Goal: Complete application form: Complete application form

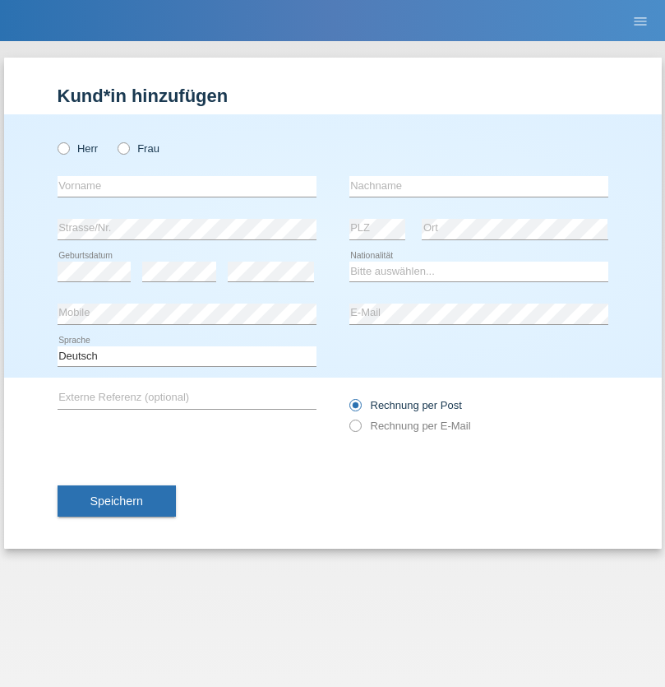
radio input "true"
click at [187, 186] on input "text" at bounding box center [187, 186] width 259 height 21
type input "Anton"
click at [479, 186] on input "text" at bounding box center [478, 186] width 259 height 21
type input "Qerimi"
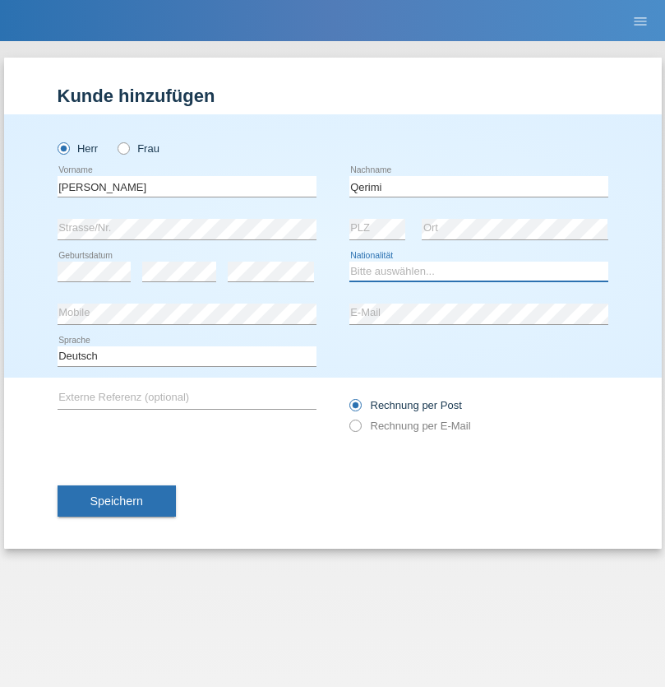
select select "CH"
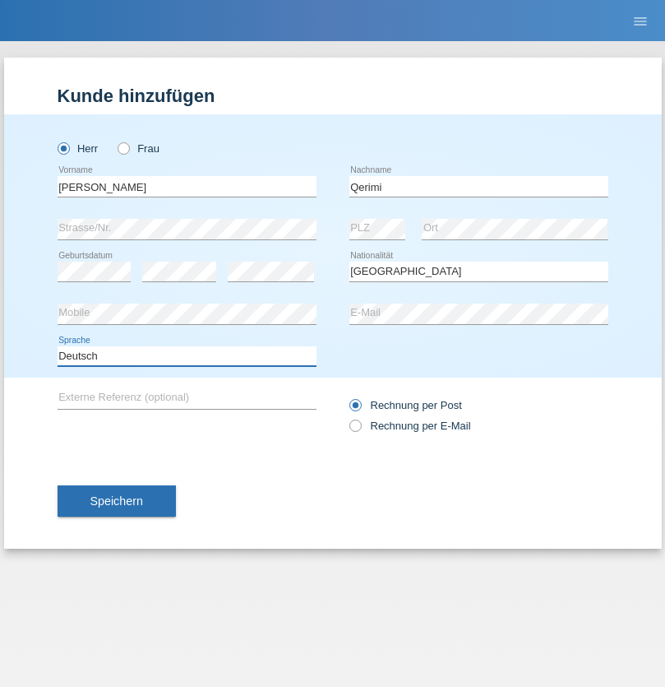
select select "en"
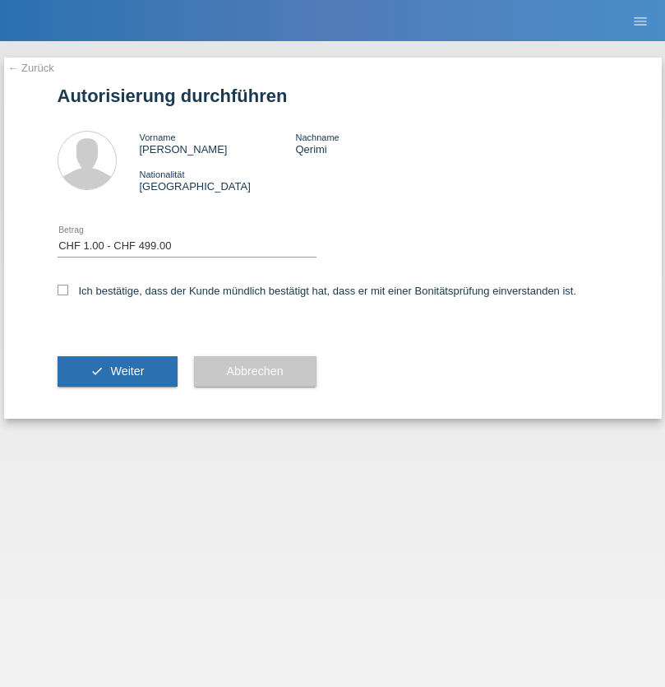
select select "1"
checkbox input "true"
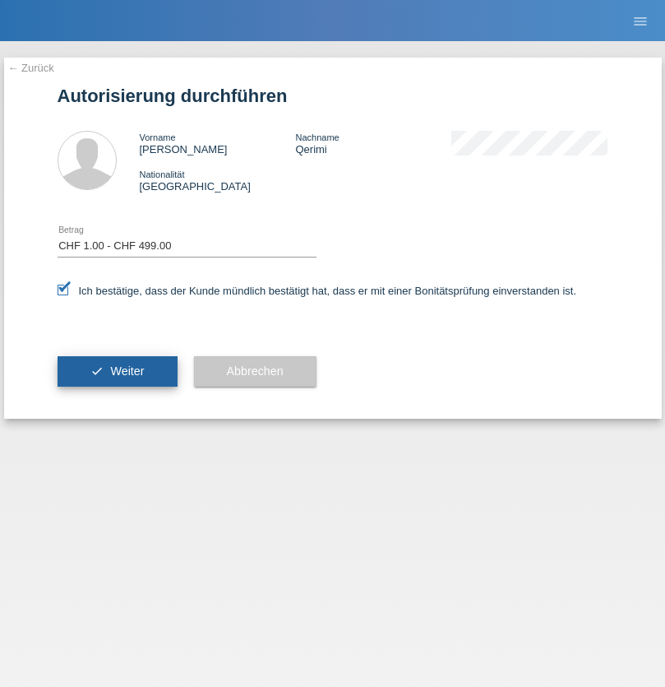
click at [117, 371] on span "Weiter" at bounding box center [127, 370] width 34 height 13
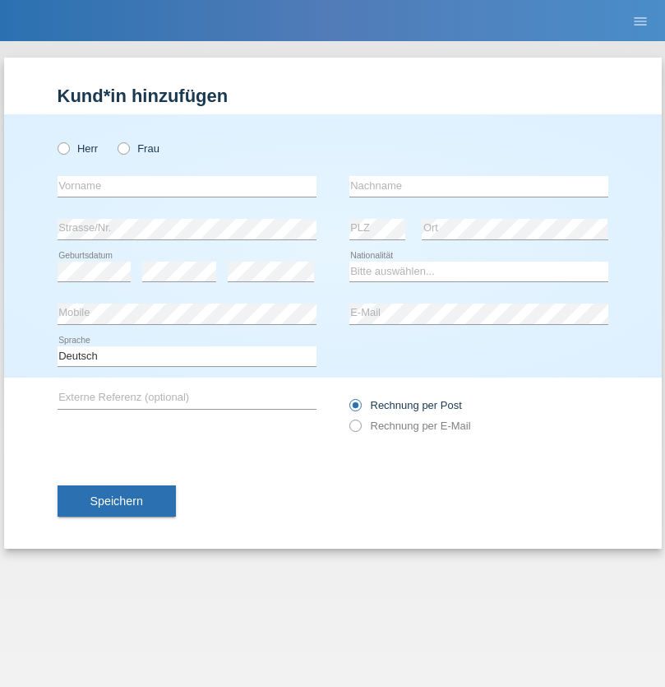
radio input "true"
click at [187, 186] on input "text" at bounding box center [187, 186] width 259 height 21
type input "Jenny"
click at [479, 186] on input "text" at bounding box center [478, 186] width 259 height 21
type input "selimi"
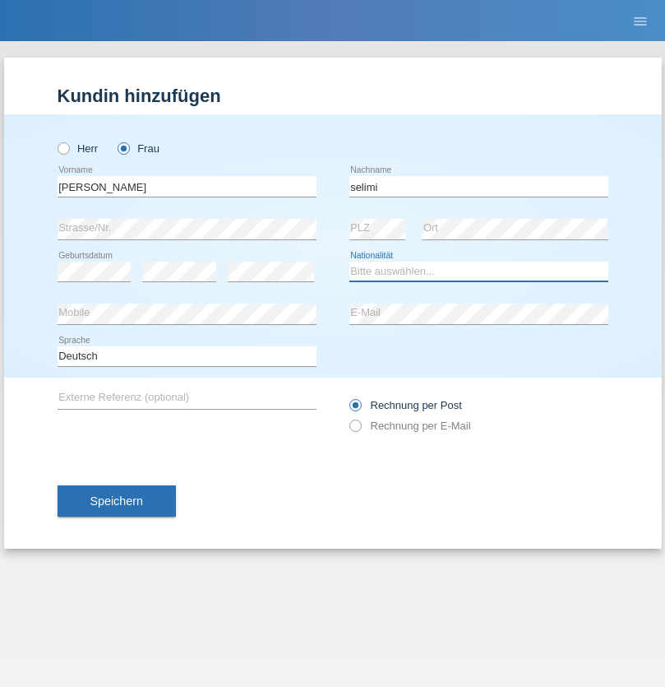
select select "CH"
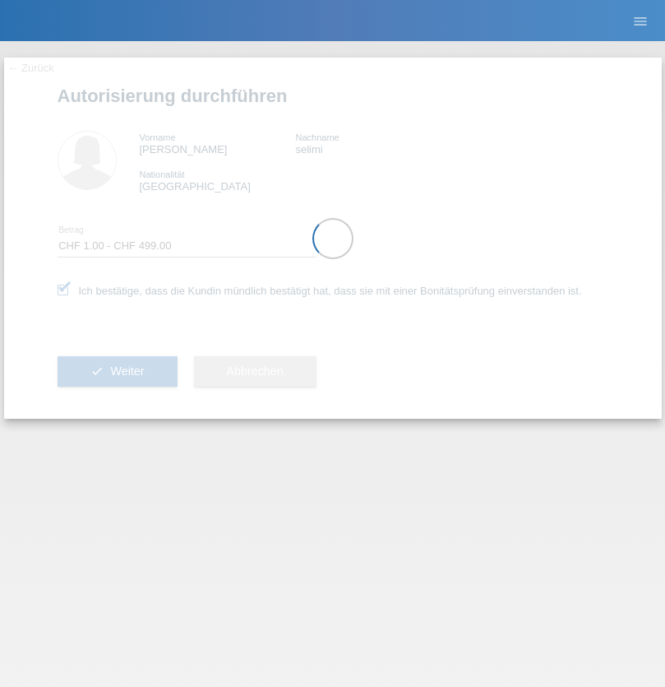
select select "1"
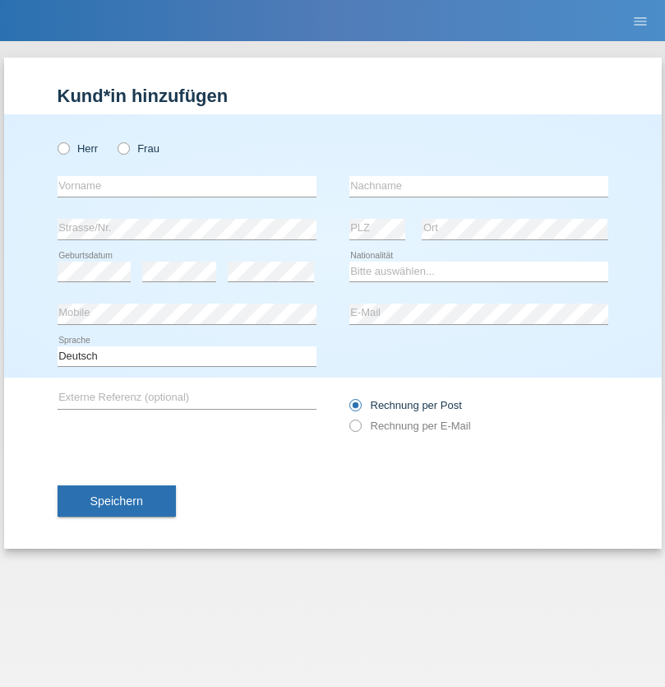
radio input "true"
click at [187, 186] on input "text" at bounding box center [187, 186] width 259 height 21
type input "Ketty"
click at [479, 186] on input "text" at bounding box center [478, 186] width 259 height 21
type input "Kalupnath"
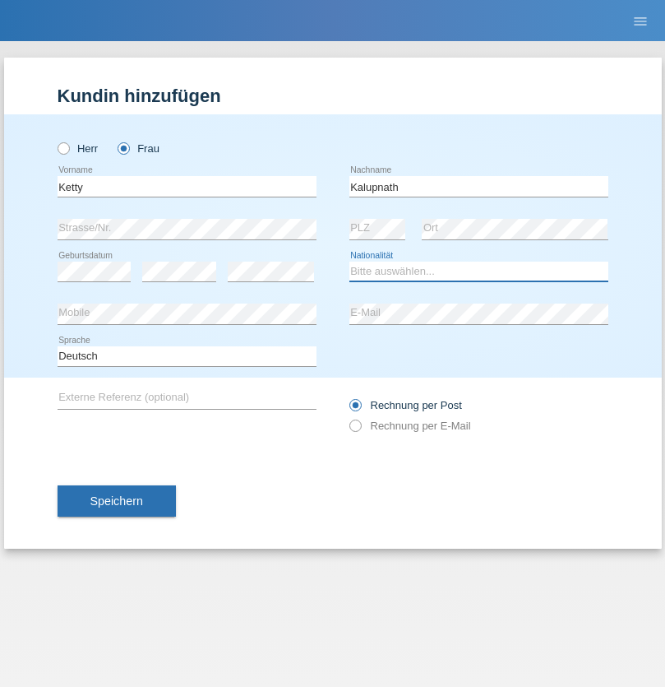
select select "CH"
